Goal: Transaction & Acquisition: Purchase product/service

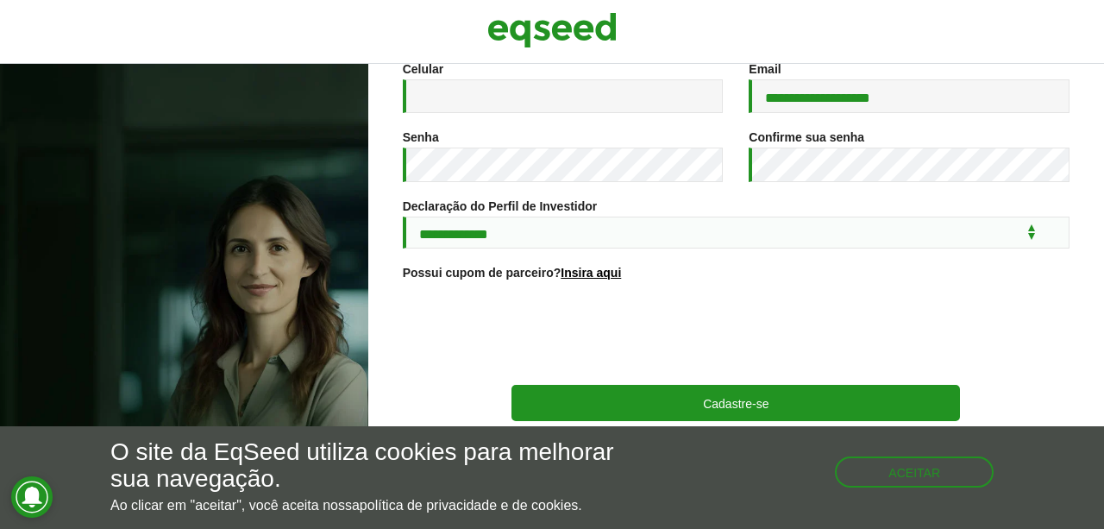
scroll to position [354, 0]
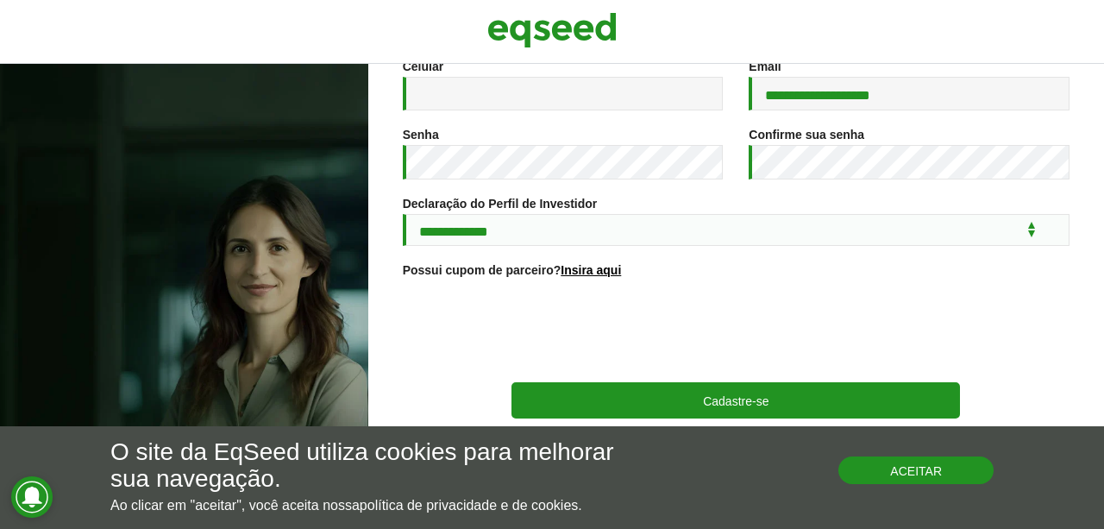
click at [918, 477] on button "Aceitar" at bounding box center [915, 470] width 155 height 28
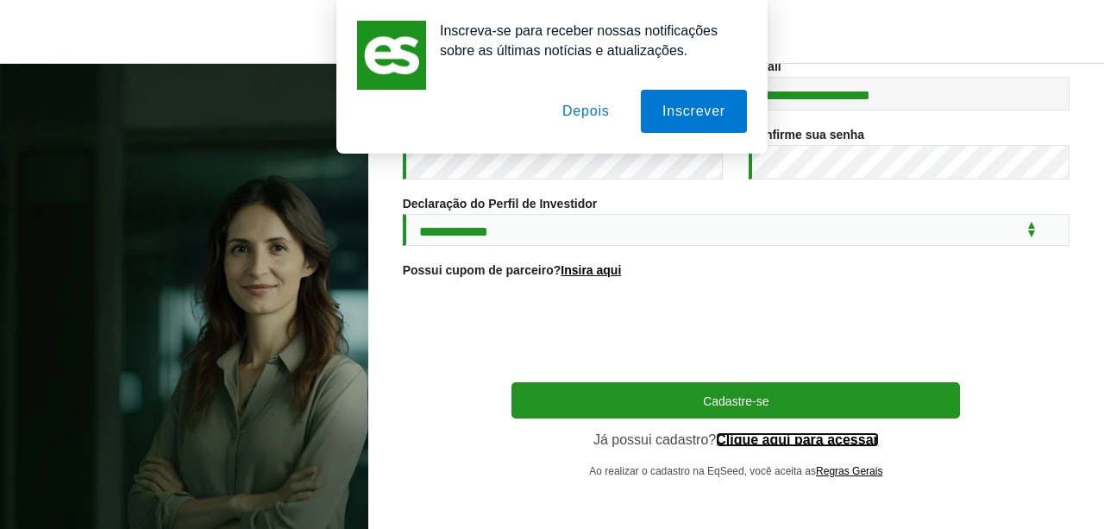
click at [832, 438] on link "Clique aqui para acessar" at bounding box center [797, 440] width 163 height 14
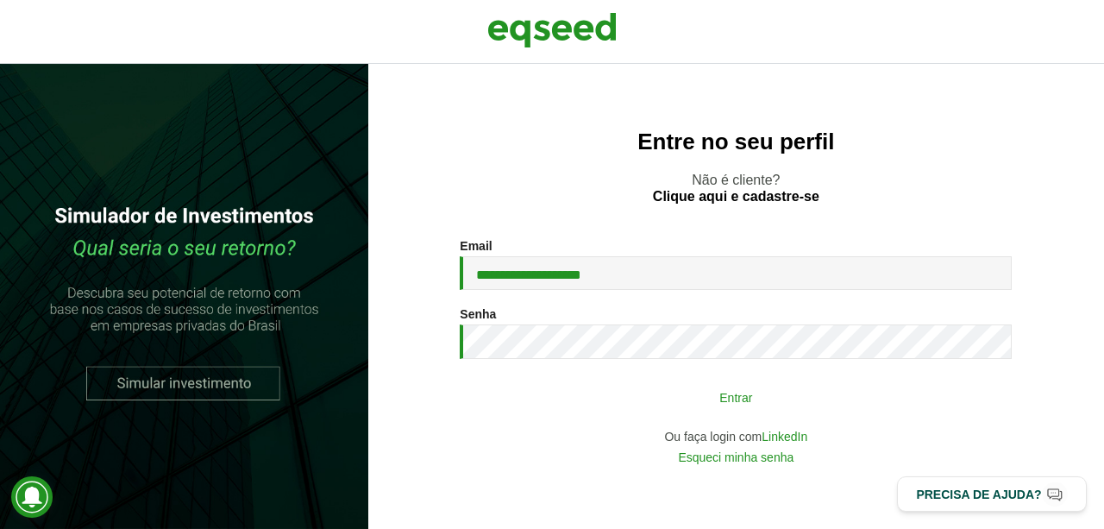
click at [729, 393] on button "Entrar" at bounding box center [735, 396] width 448 height 33
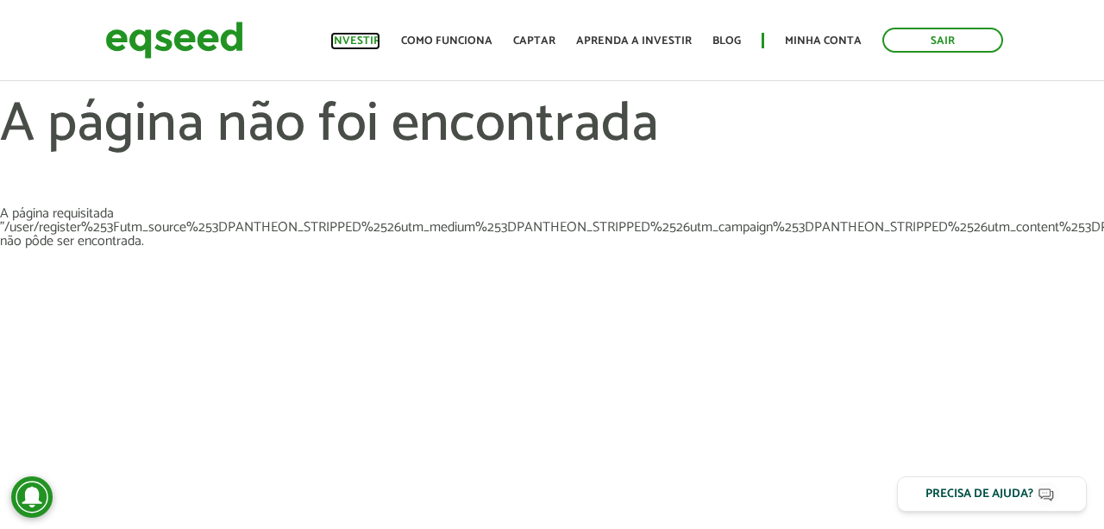
click at [368, 44] on link "Investir" at bounding box center [355, 40] width 50 height 11
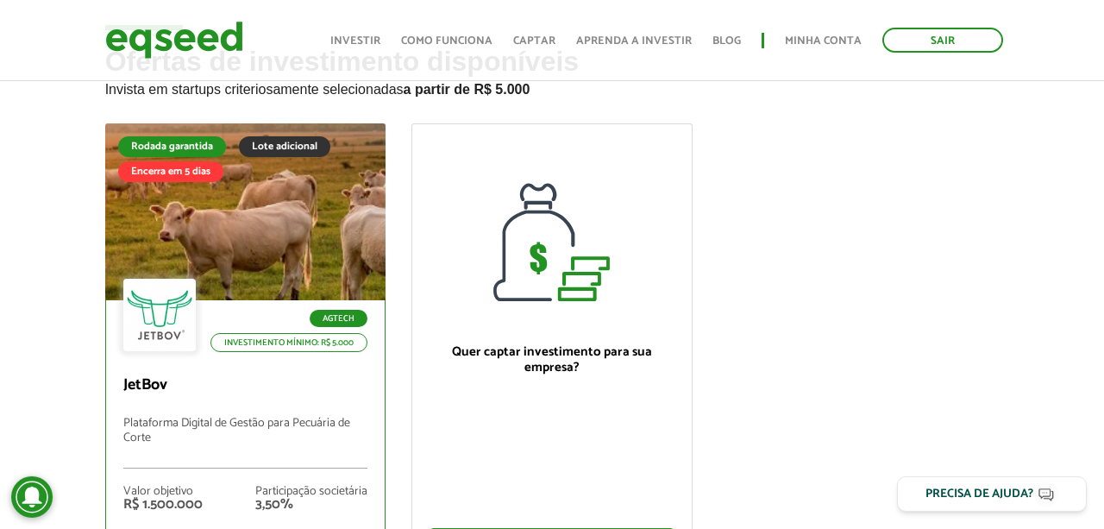
scroll to position [269, 0]
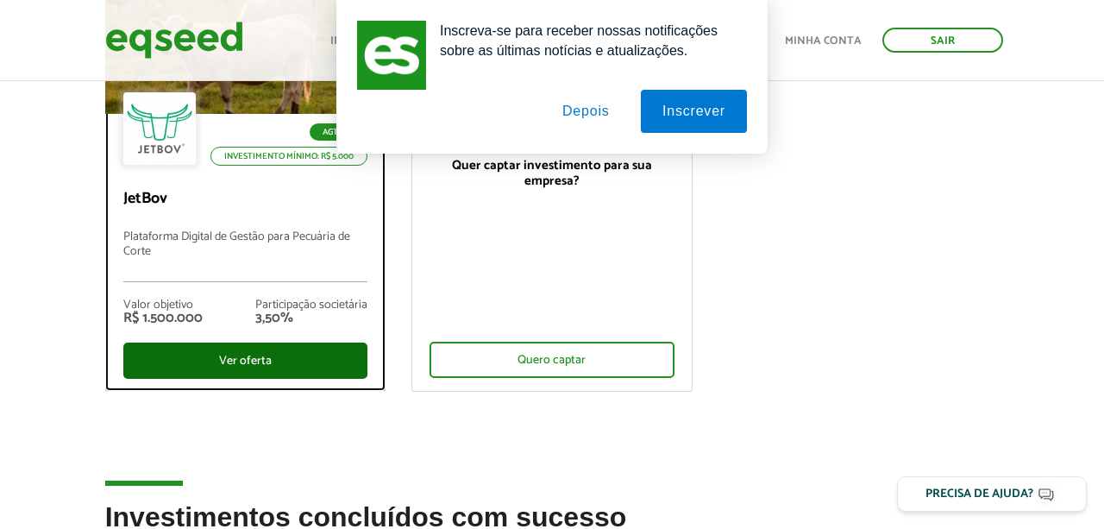
click at [331, 361] on div "Ver oferta" at bounding box center [245, 360] width 245 height 36
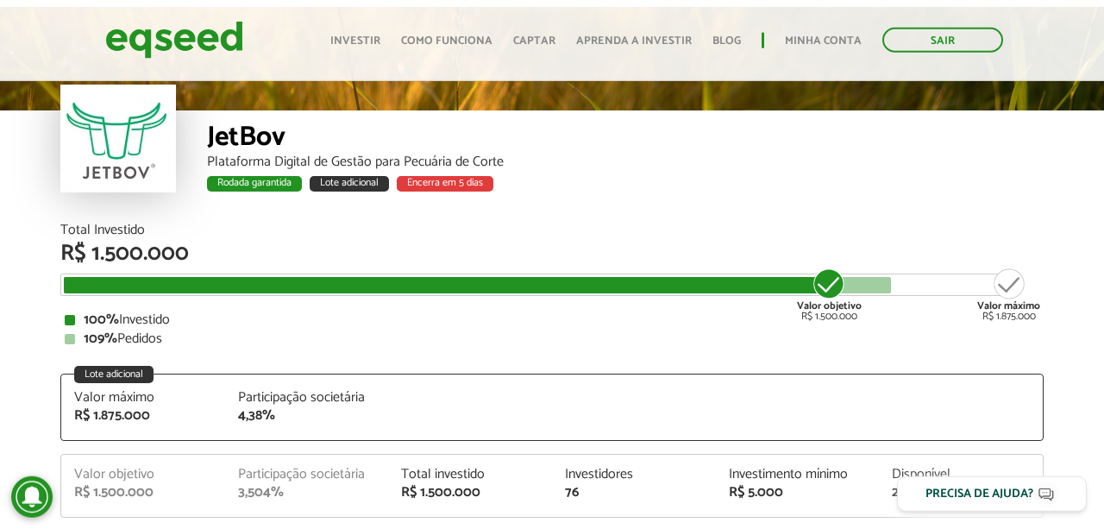
scroll to position [29, 0]
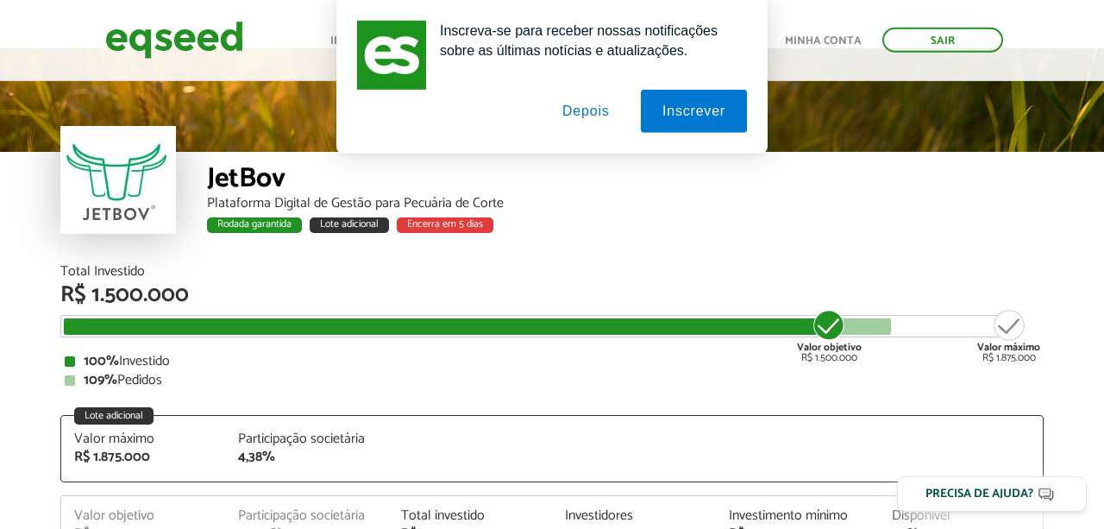
click at [589, 116] on button "Depois" at bounding box center [586, 111] width 91 height 43
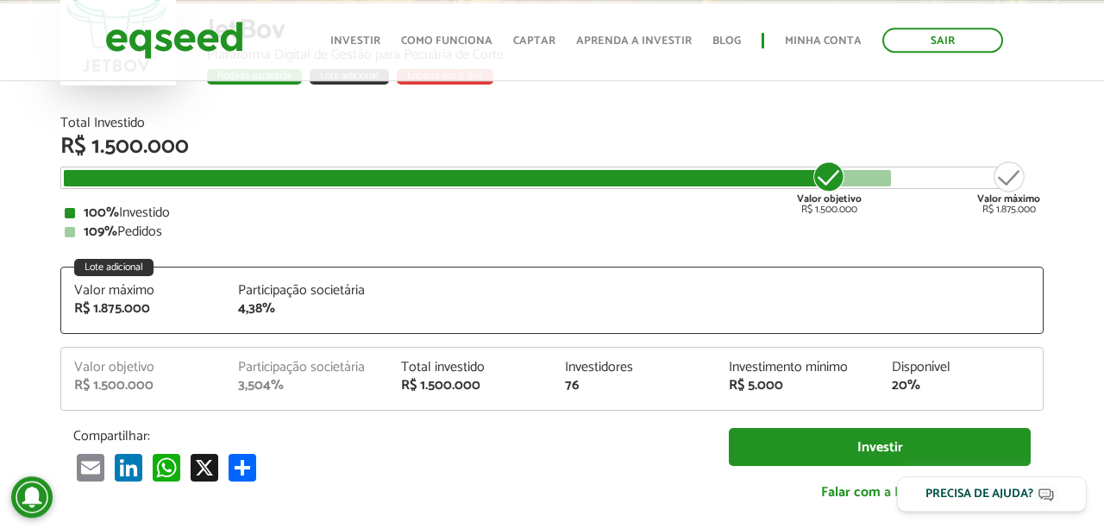
scroll to position [209, 0]
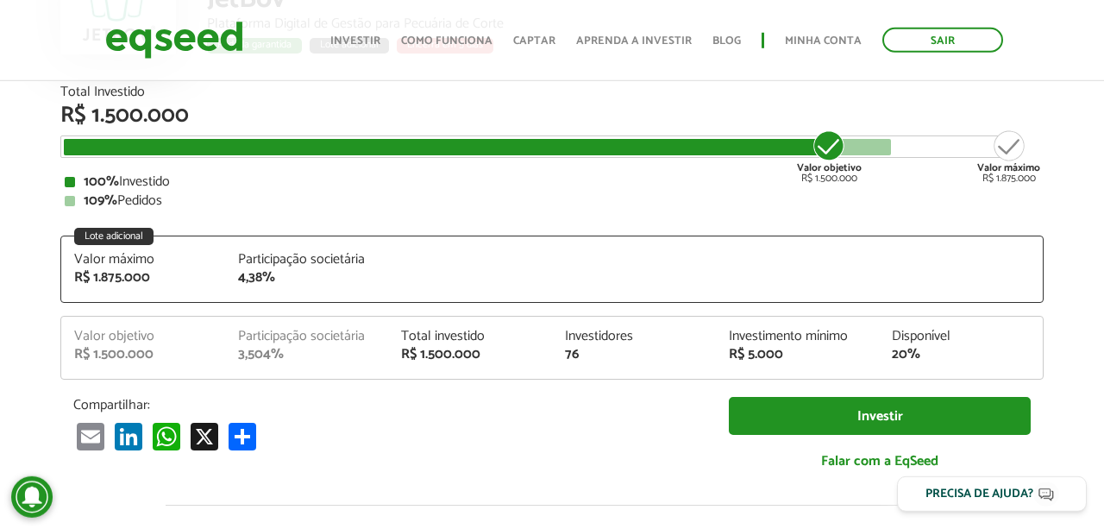
click at [911, 354] on div "20%" at bounding box center [961, 355] width 138 height 14
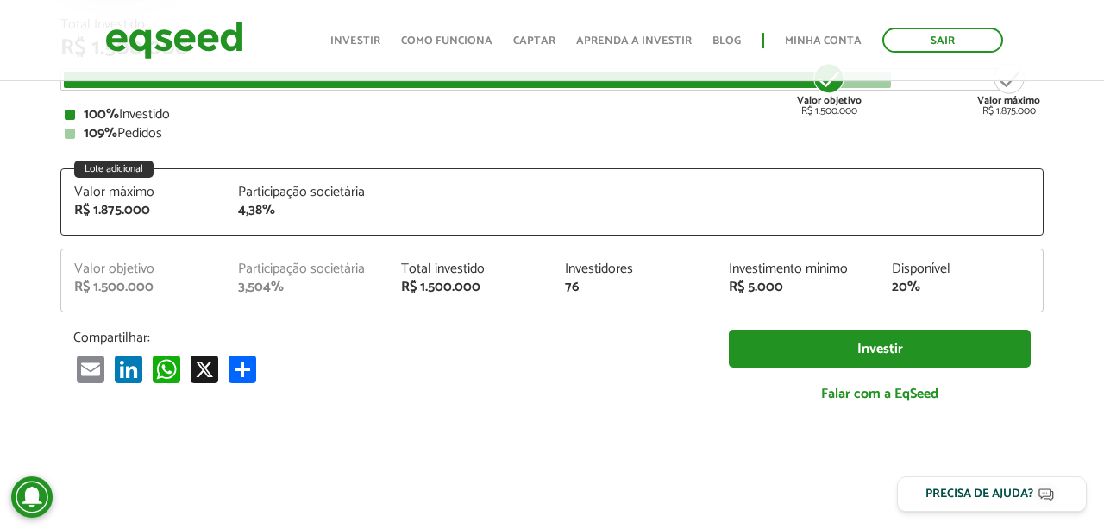
scroll to position [211, 0]
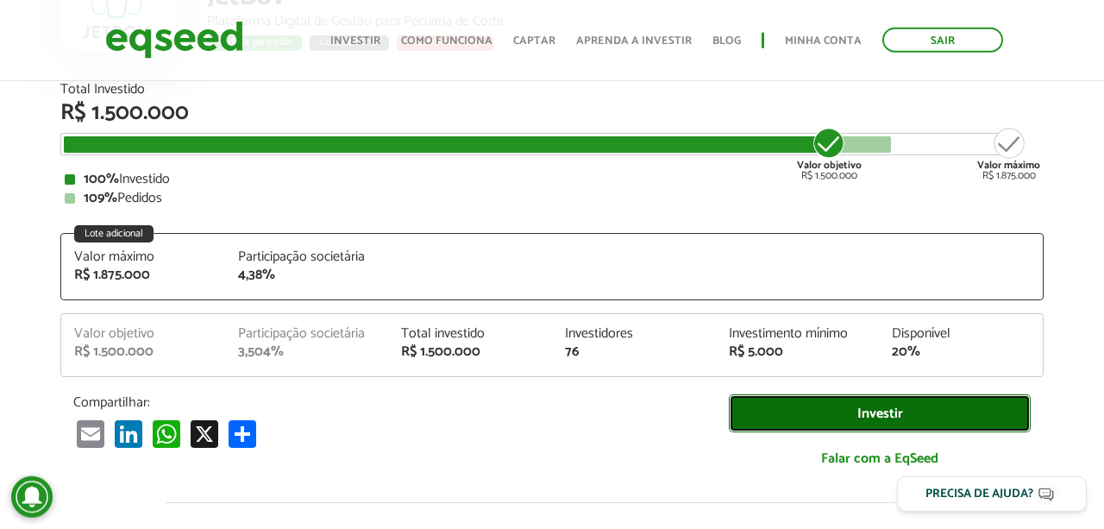
click at [887, 416] on link "Investir" at bounding box center [880, 413] width 302 height 39
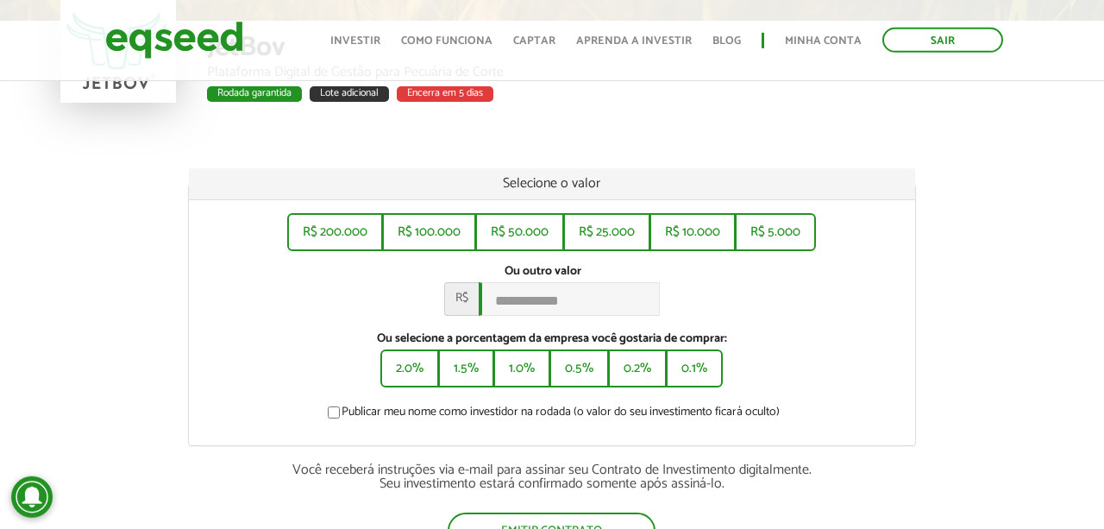
scroll to position [179, 0]
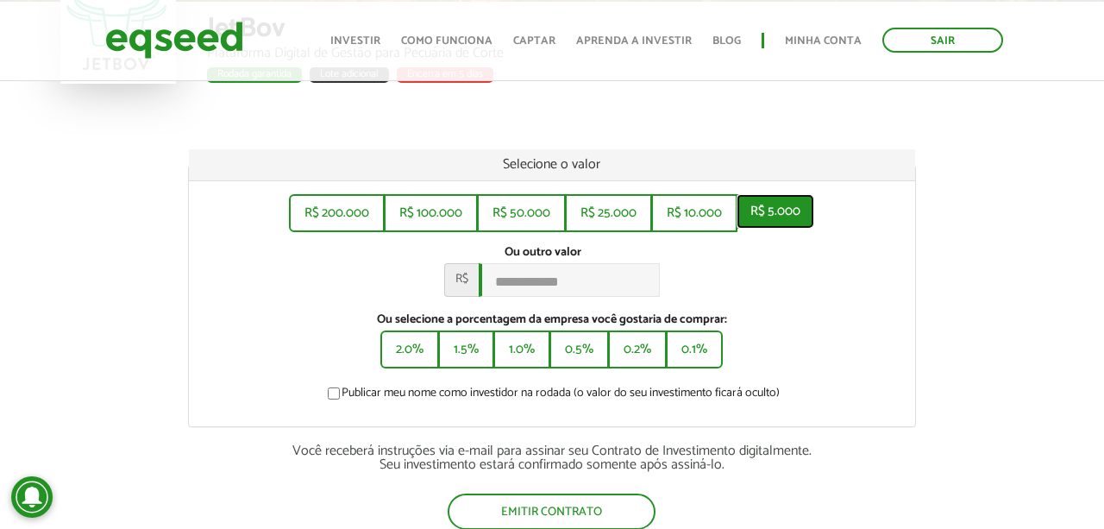
click at [787, 220] on button "R$ 5.000" at bounding box center [775, 211] width 78 height 34
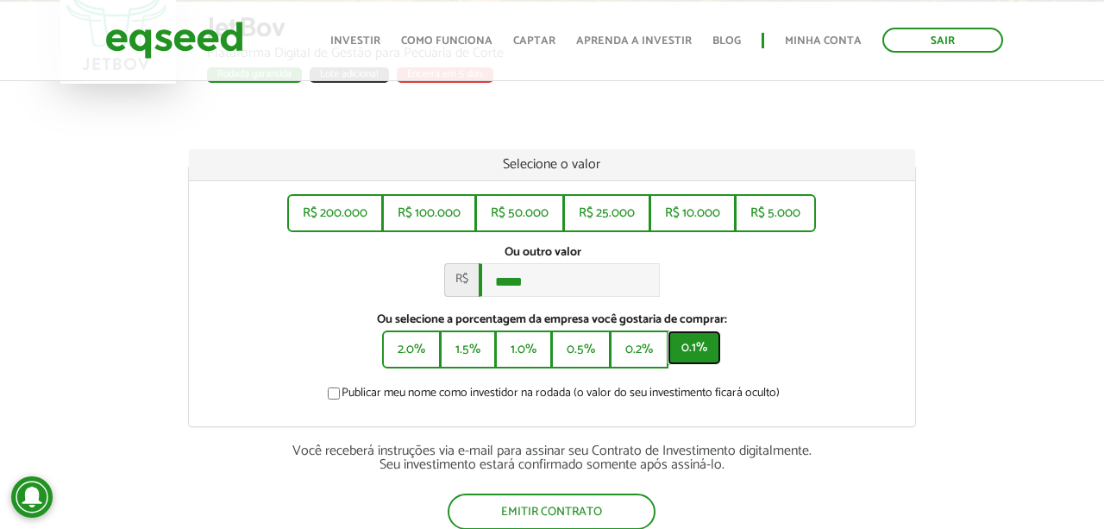
click at [703, 351] on button "0.1%" at bounding box center [693, 347] width 53 height 34
click at [568, 412] on div "R$ 200.000 R$ 100.000 R$ 50.000 R$ 25.000 R$ 10.000 R$ 5.000 Ou outro valor * R…" at bounding box center [551, 303] width 725 height 245
click at [570, 402] on label "Publicar meu nome como investidor na rodada (o valor do seu investimento ficará…" at bounding box center [551, 395] width 455 height 17
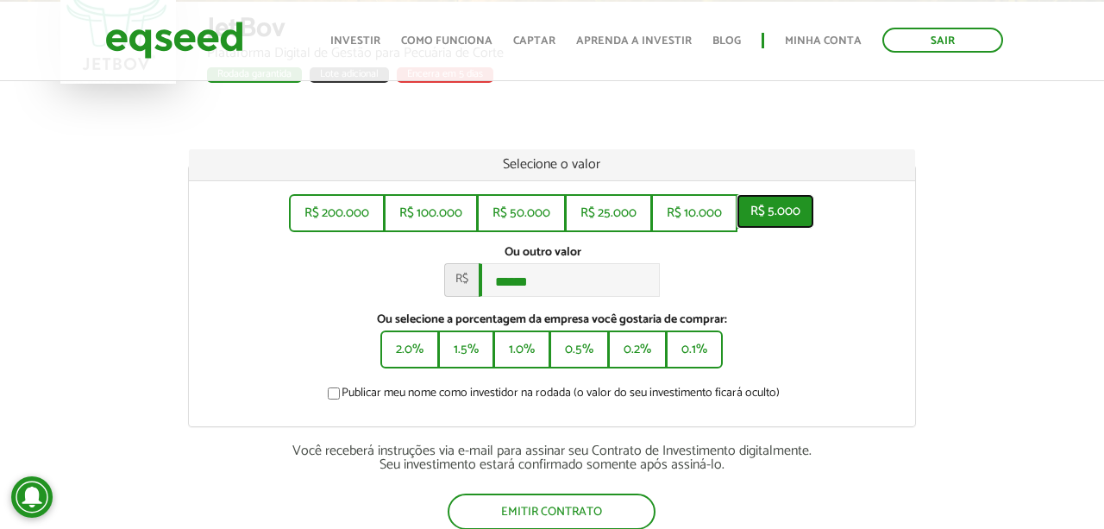
click at [760, 223] on button "R$ 5.000" at bounding box center [775, 211] width 78 height 34
type input "*****"
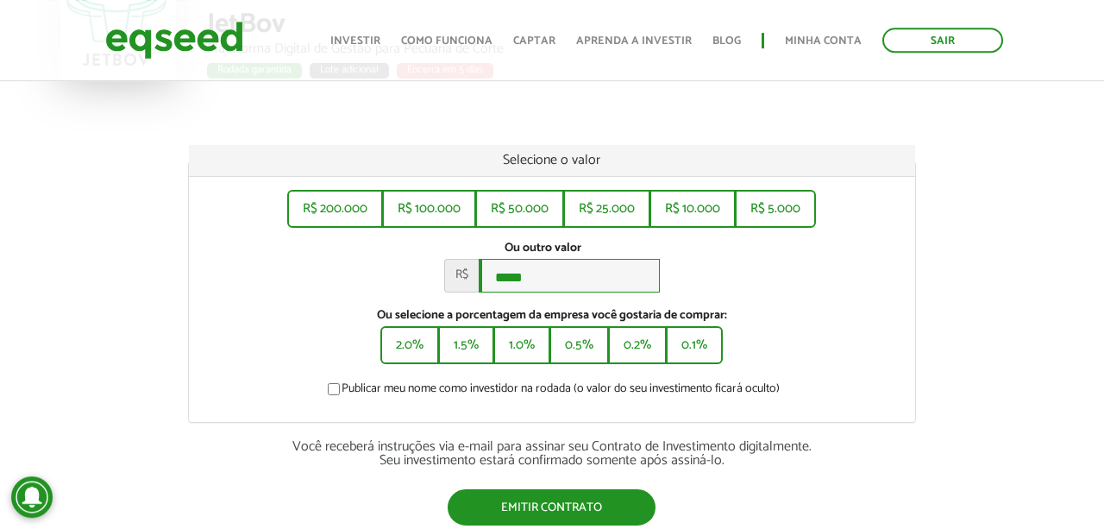
scroll to position [90, 0]
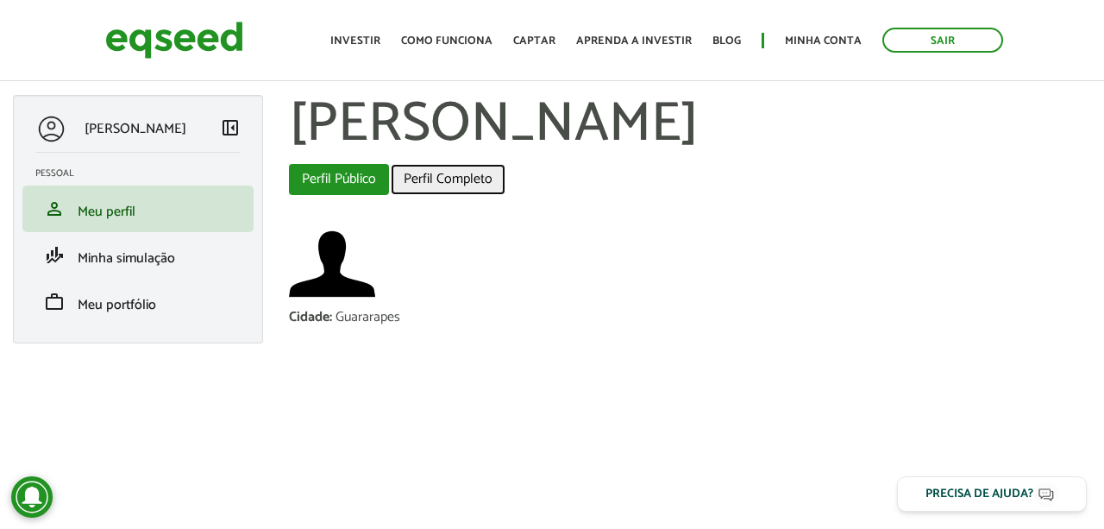
click at [458, 180] on link "Perfil Completo" at bounding box center [448, 179] width 115 height 31
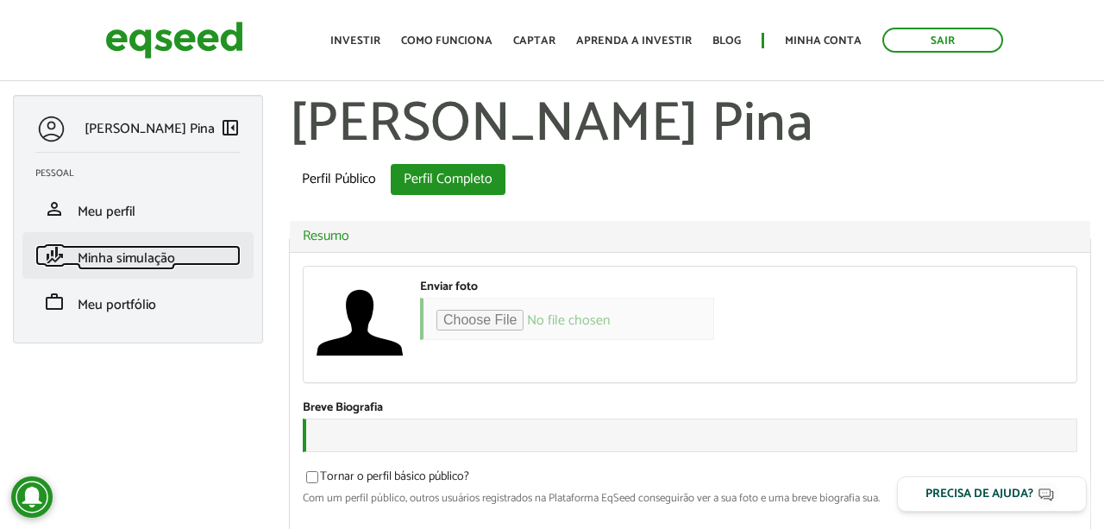
click at [161, 254] on span "Minha simulação" at bounding box center [126, 258] width 97 height 23
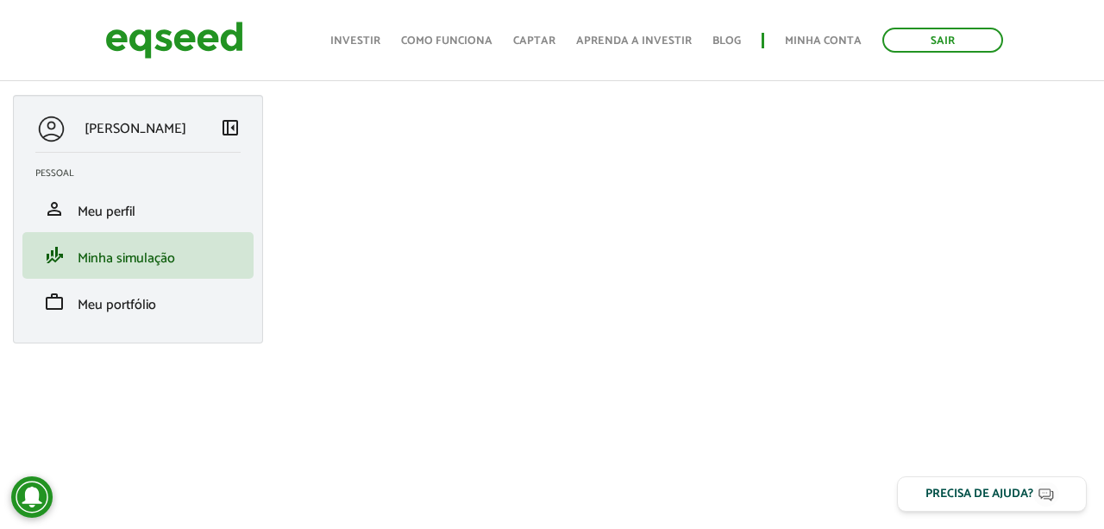
scroll to position [61, 0]
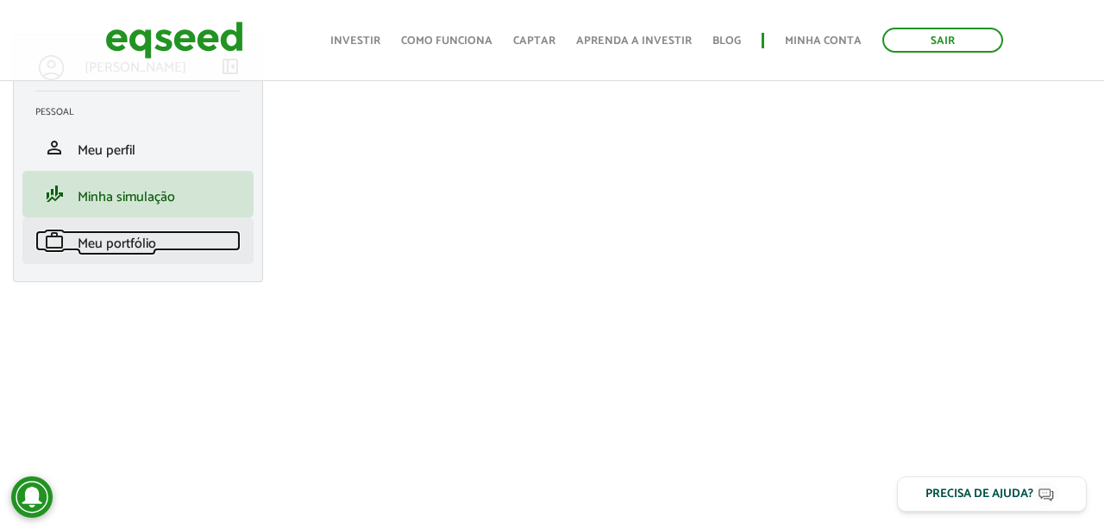
click at [133, 249] on span "Meu portfólio" at bounding box center [117, 243] width 78 height 23
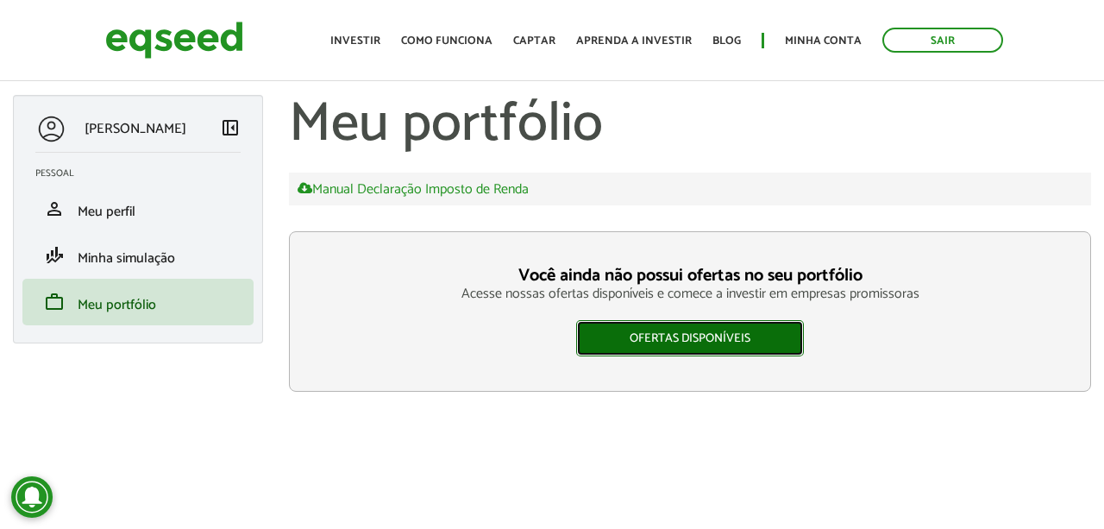
click at [684, 346] on link "Ofertas disponíveis" at bounding box center [690, 338] width 228 height 36
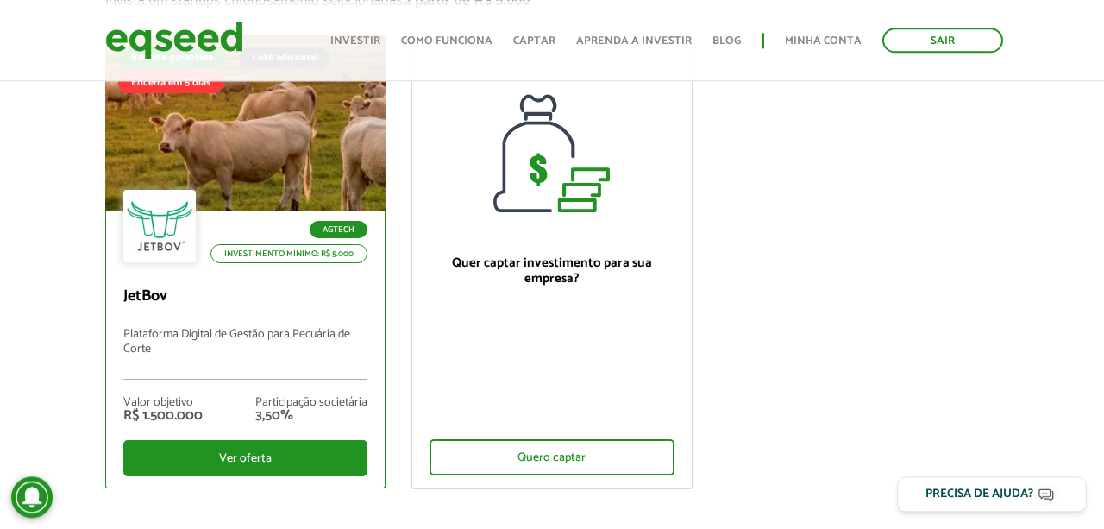
scroll to position [179, 0]
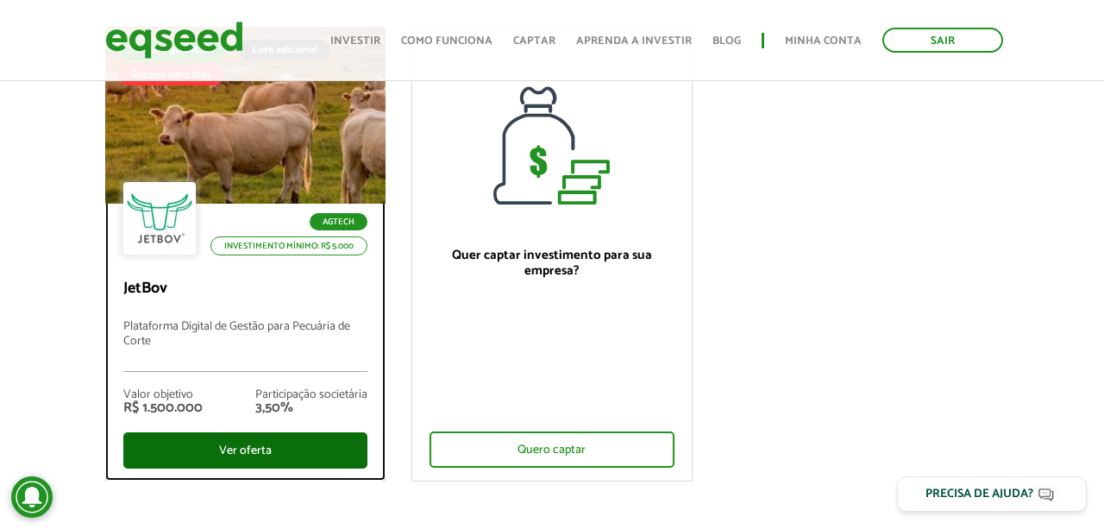
click at [240, 453] on div "Ver oferta" at bounding box center [245, 450] width 245 height 36
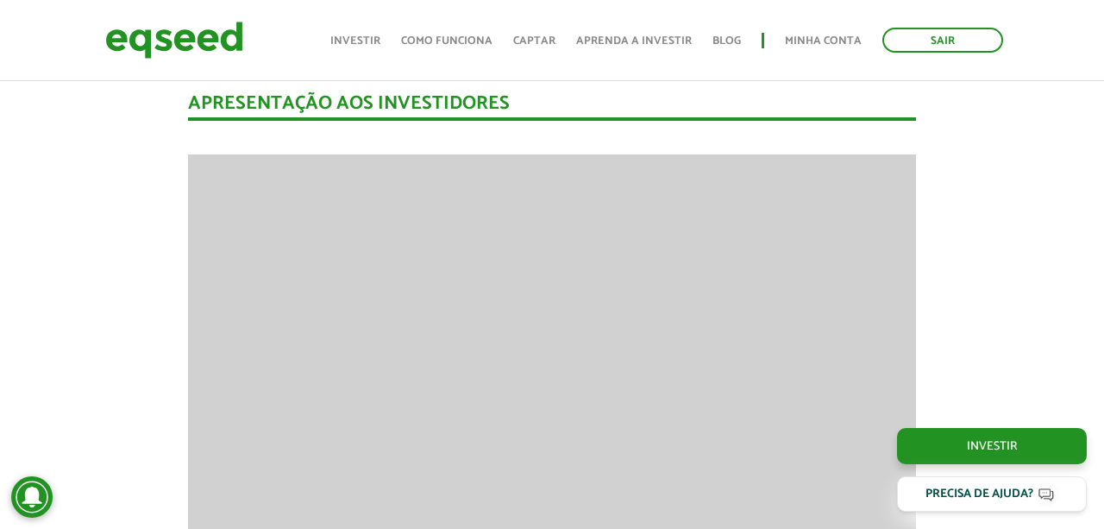
scroll to position [2092, 0]
